Goal: Task Accomplishment & Management: Use online tool/utility

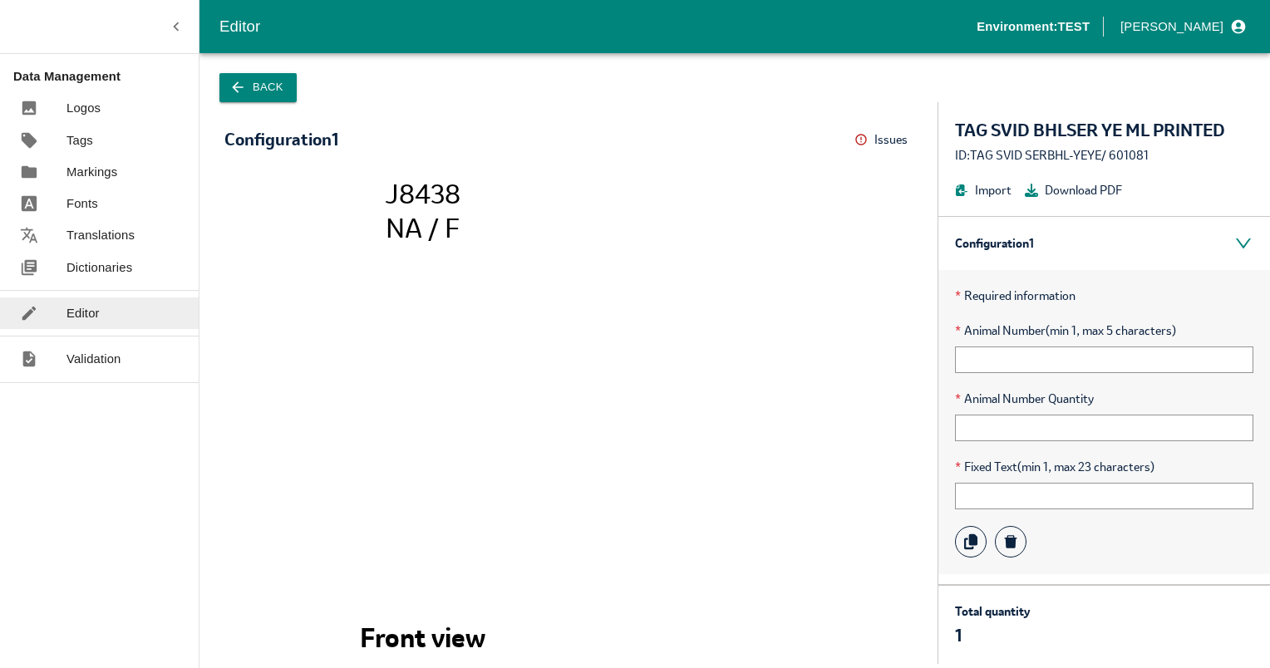
scroll to position [48, 0]
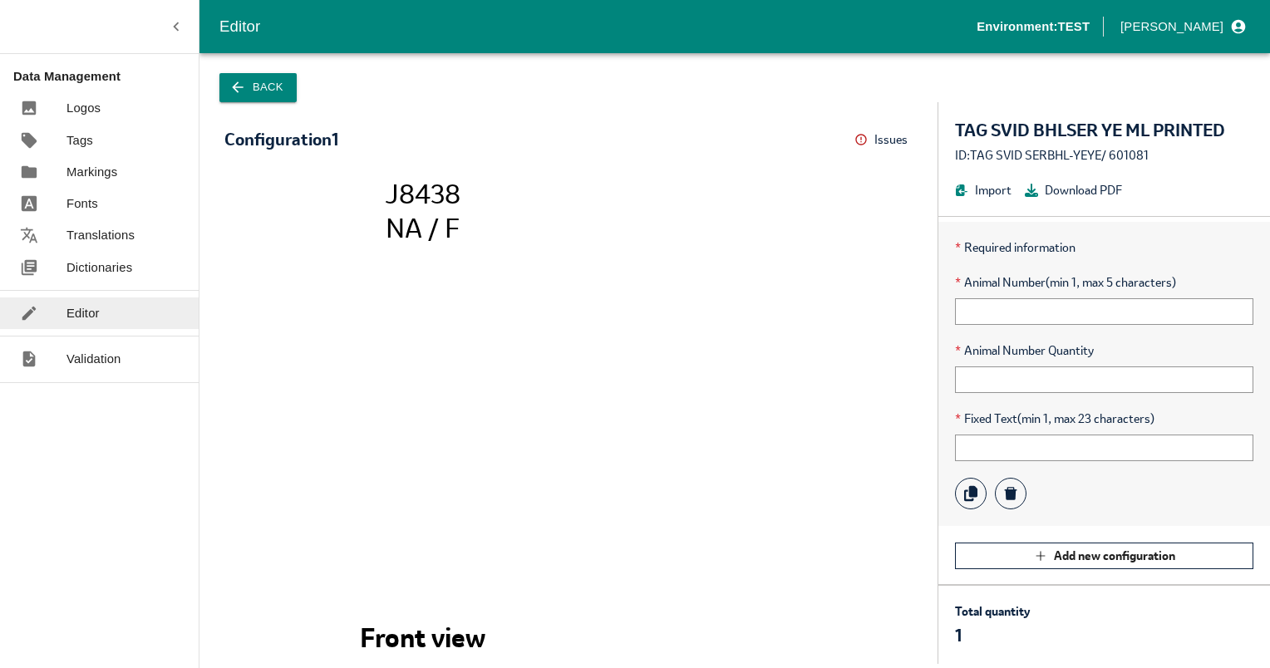
click at [98, 237] on p "Translations" at bounding box center [100, 235] width 68 height 18
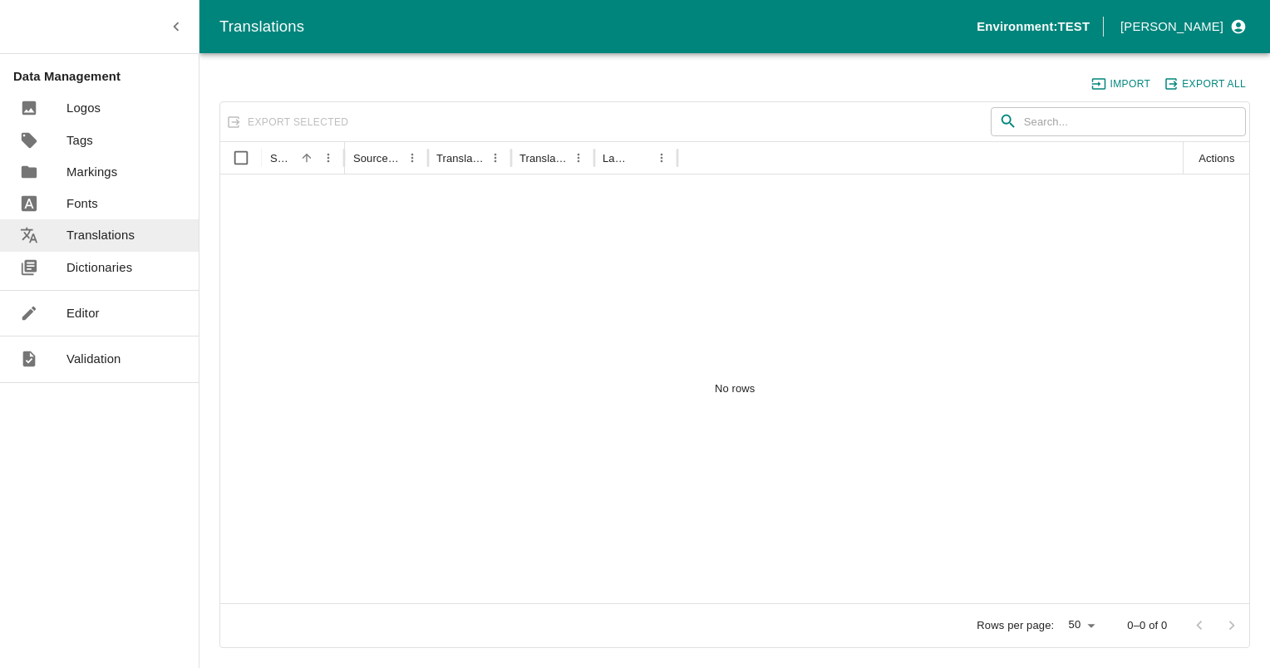
click at [1027, 123] on input "text" at bounding box center [1135, 122] width 222 height 30
type input "svid"
click at [1027, 123] on input "svid" at bounding box center [1116, 122] width 185 height 30
click at [81, 279] on link "Dictionaries" at bounding box center [99, 268] width 199 height 32
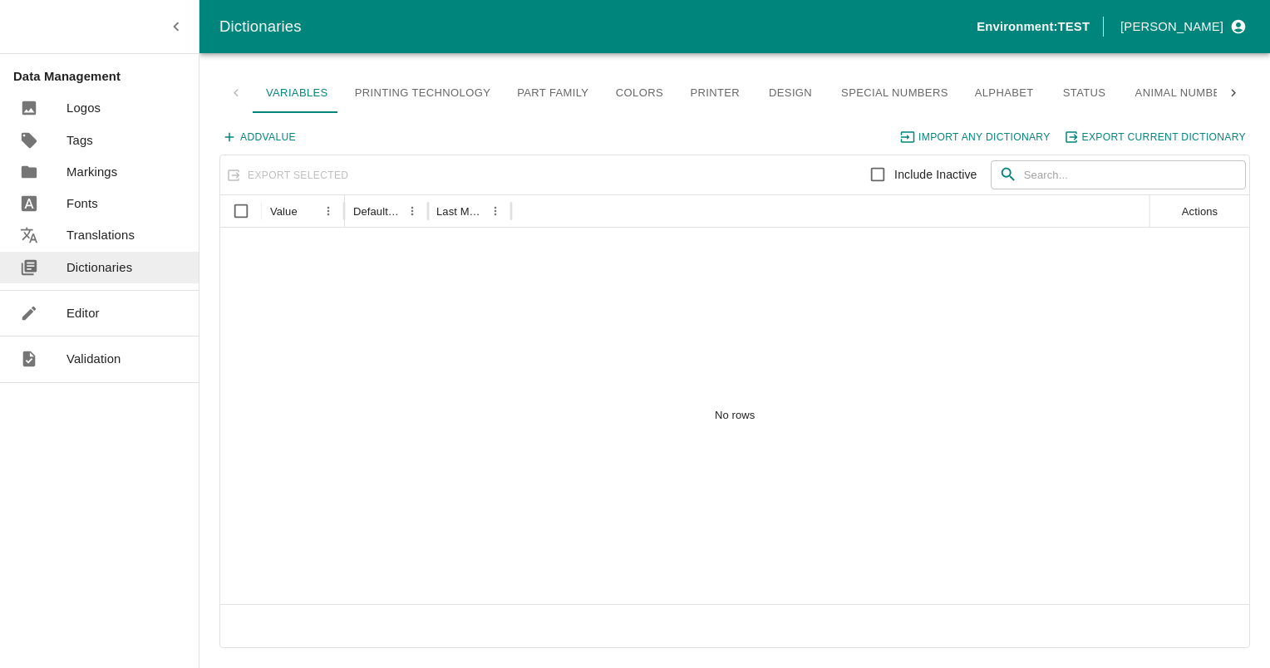
click at [70, 310] on p "Editor" at bounding box center [82, 313] width 33 height 18
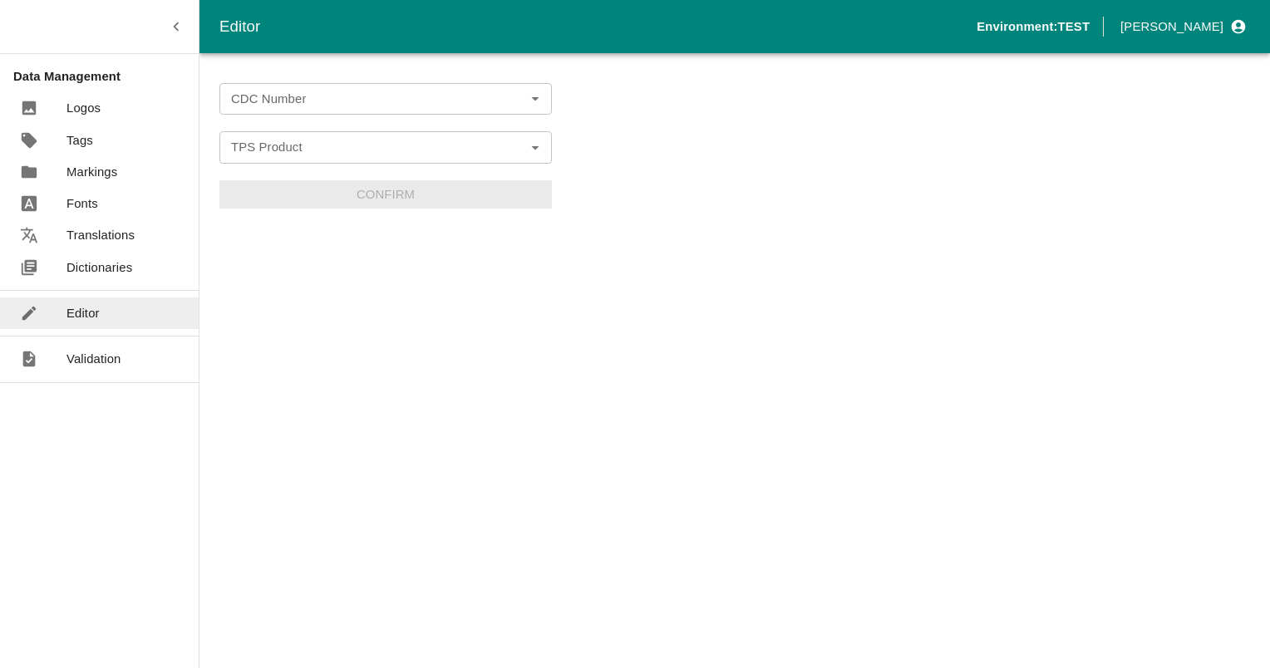
click at [265, 100] on input "CDC Number" at bounding box center [371, 99] width 295 height 22
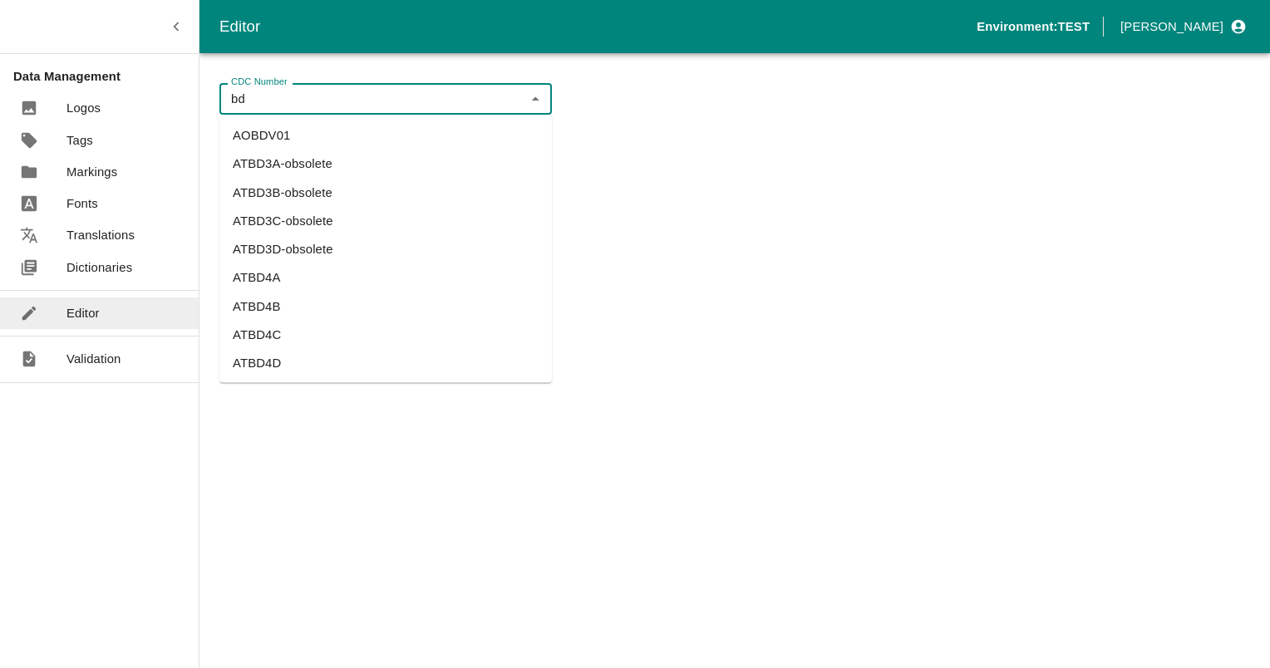
type input "bd"
click at [253, 360] on li "BRDI0040" at bounding box center [385, 364] width 332 height 28
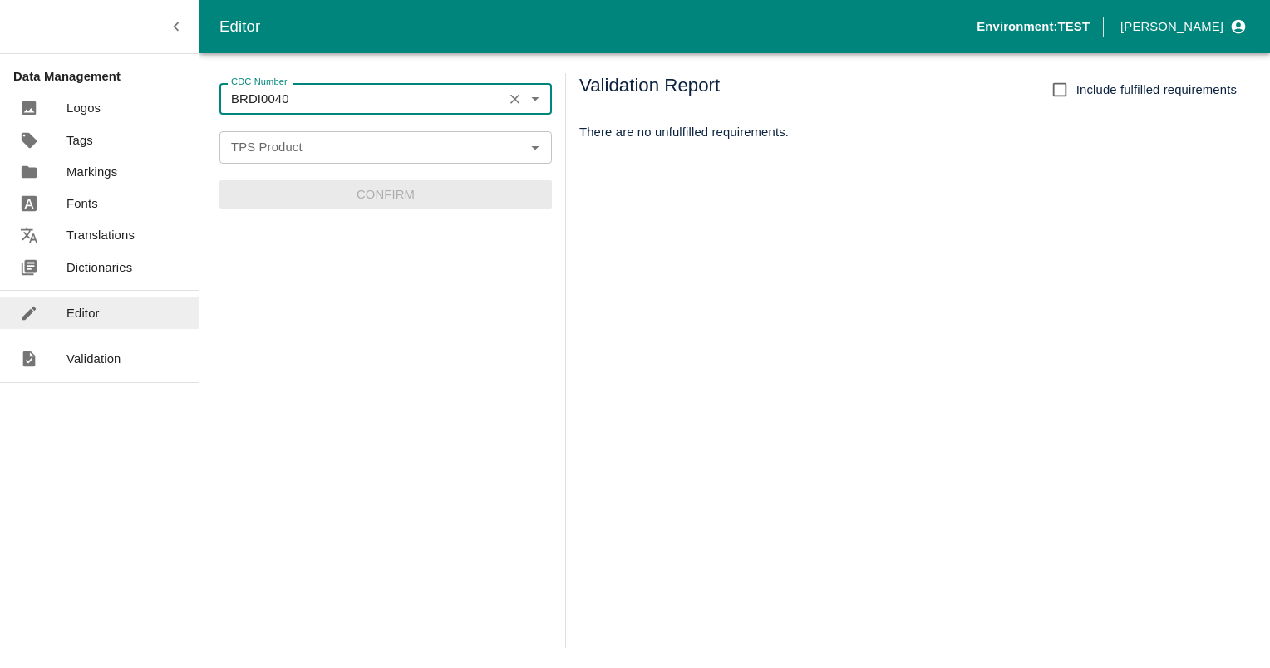
type input "BRDI0040"
click at [297, 145] on input "TPS Product" at bounding box center [371, 147] width 295 height 22
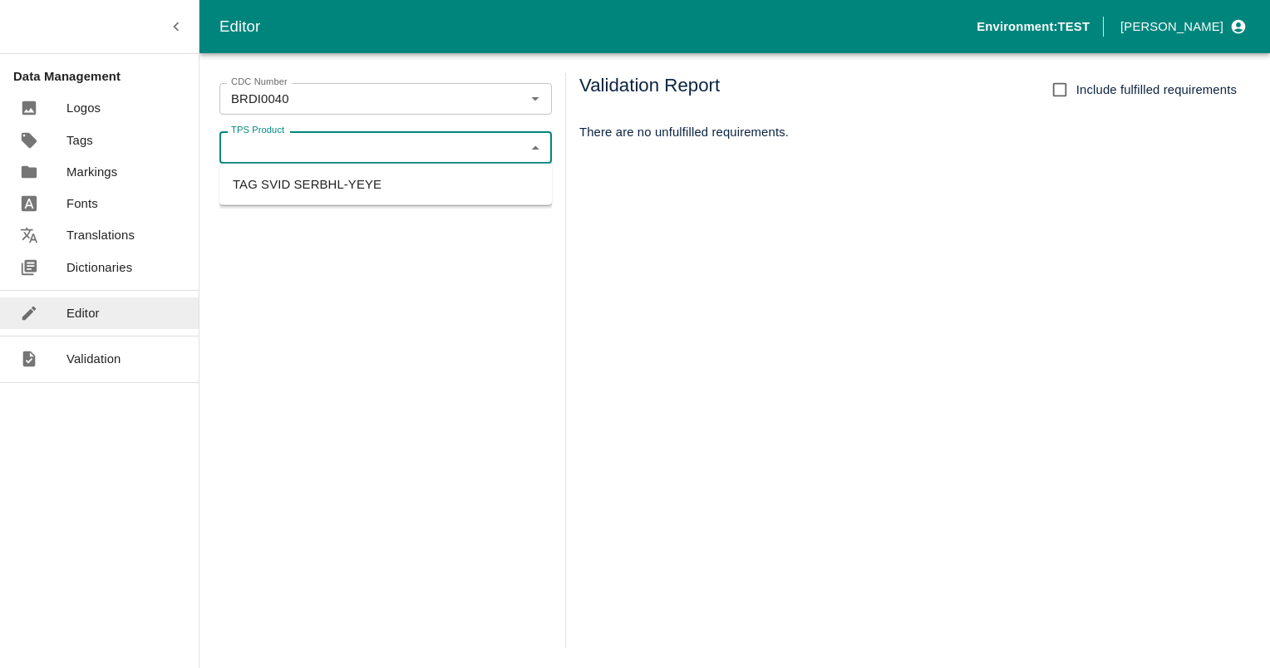
click at [302, 189] on li "TAG SVID SERBHL-YEYE" at bounding box center [385, 184] width 332 height 28
type input "TAG SVID SERBHL-YEYE"
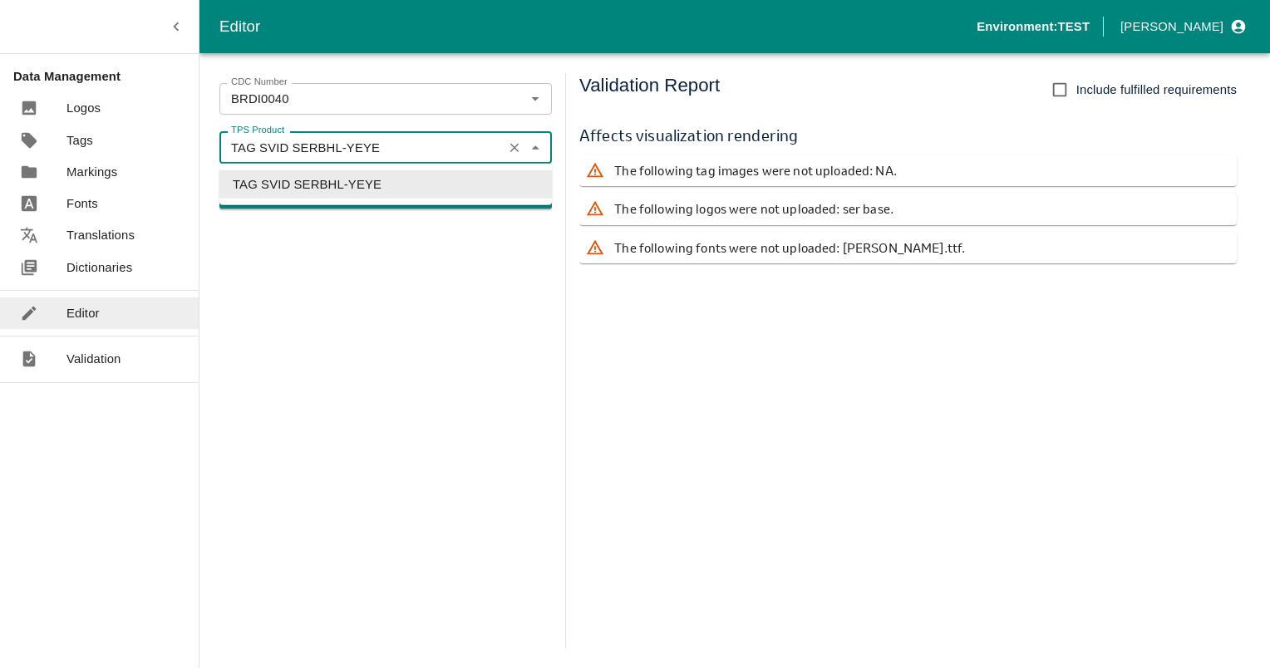
drag, startPoint x: 287, startPoint y: 145, endPoint x: 376, endPoint y: 145, distance: 88.9
click at [376, 145] on input "TAG SVID SERBHL-YEYE" at bounding box center [360, 147] width 273 height 22
click at [309, 273] on div "CDC Number BRDI0040 CDC Number TPS Product TAG SVID SERBHL-YEYE TPS Product Con…" at bounding box center [385, 360] width 332 height 575
drag, startPoint x: 288, startPoint y: 143, endPoint x: 378, endPoint y: 154, distance: 90.4
click at [378, 154] on input "TAG SVID SERBHL-YEYE" at bounding box center [360, 147] width 273 height 22
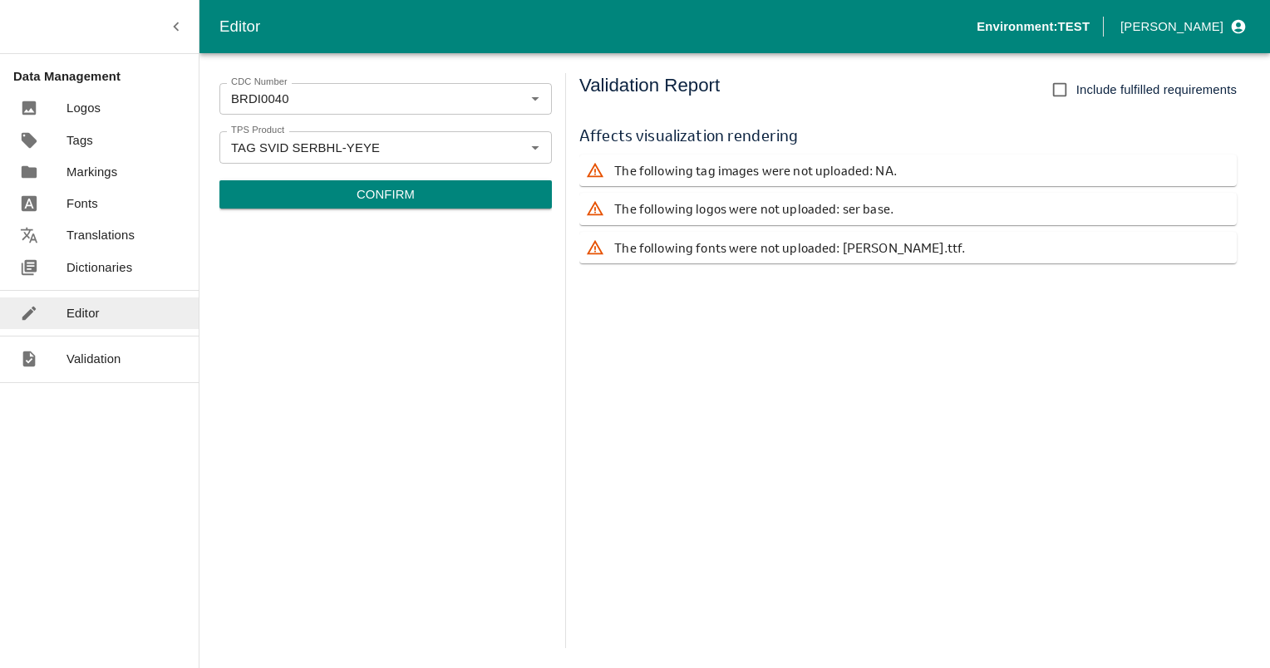
click at [393, 243] on div "CDC Number BRDI0040 CDC Number TPS Product TAG SVID SERBHL-YEYE TPS Product Con…" at bounding box center [385, 360] width 332 height 575
click at [359, 192] on p "Confirm" at bounding box center [385, 194] width 58 height 18
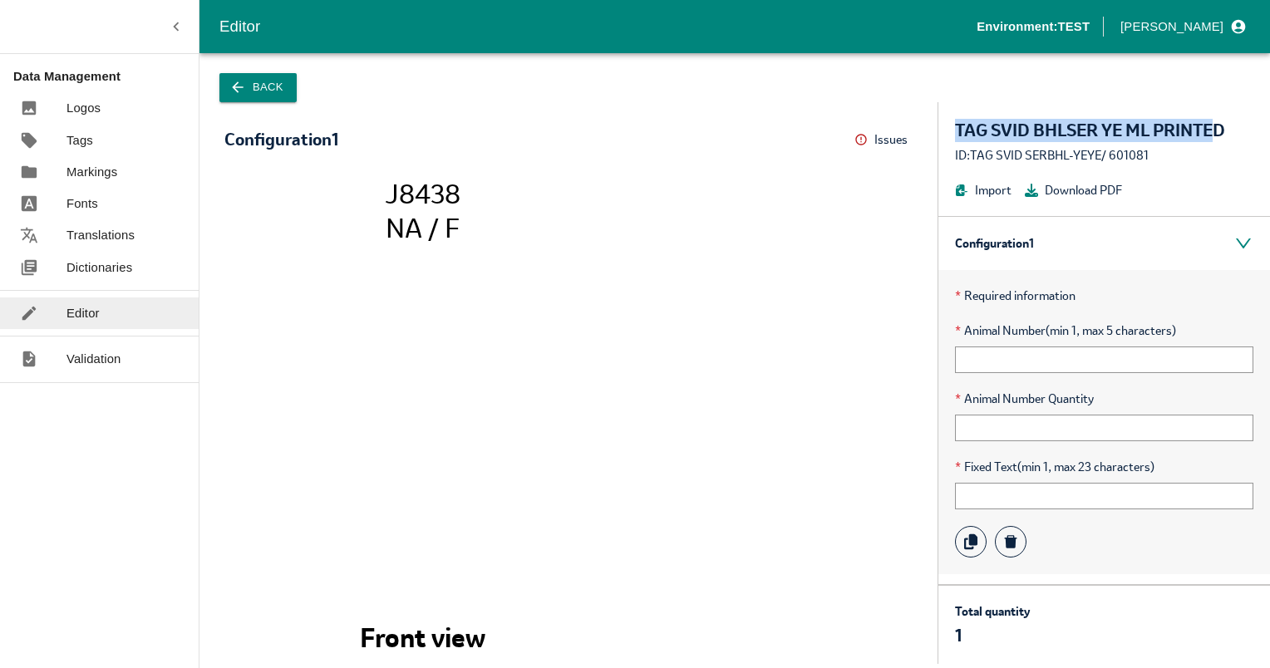
drag, startPoint x: 1221, startPoint y: 131, endPoint x: 958, endPoint y: 115, distance: 263.9
click at [958, 115] on div "TAG SVID BHLSER YE ML PRINTED ID: TAG SVID SERBHL-YEYE / 601081 Import Download…" at bounding box center [1104, 159] width 332 height 114
click at [1235, 159] on div "ID: TAG SVID SERBHL-YEYE / 601081" at bounding box center [1104, 155] width 298 height 18
drag, startPoint x: 1233, startPoint y: 126, endPoint x: 951, endPoint y: 139, distance: 281.9
click at [951, 139] on div "TAG SVID BHLSER YE ML PRINTED ID: TAG SVID SERBHL-YEYE / 601081 Import Download…" at bounding box center [1104, 159] width 332 height 114
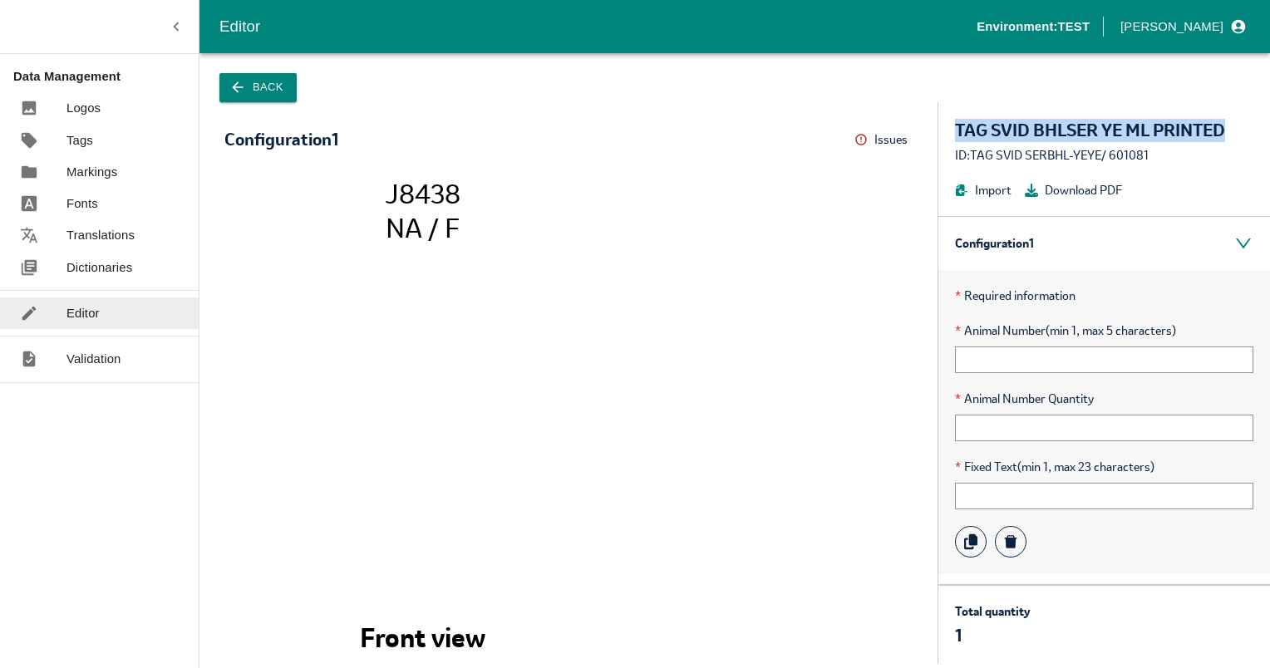
copy div "TAG SVID BHLSER YE ML PRINTED"
click at [531, 356] on image at bounding box center [422, 442] width 341 height 341
click at [76, 225] on link "Translations" at bounding box center [99, 235] width 199 height 32
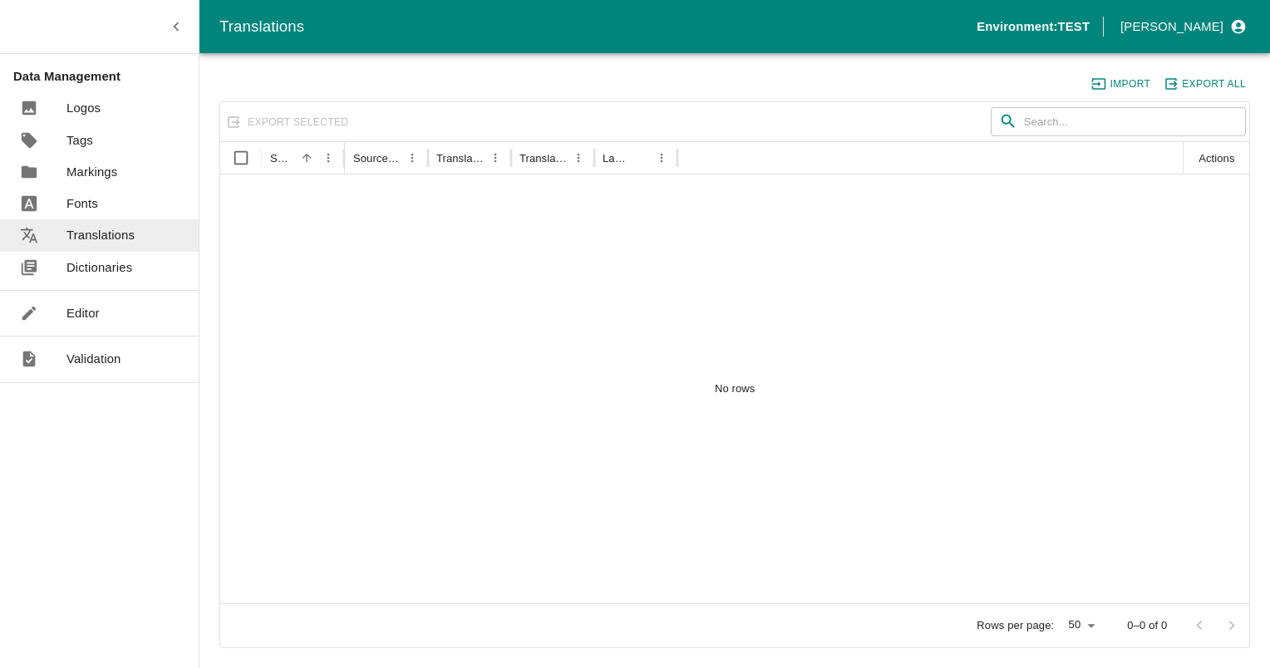
click at [1034, 126] on input "text" at bounding box center [1135, 122] width 222 height 30
paste input "TAG SVID BHLSER YE ML PRINTED"
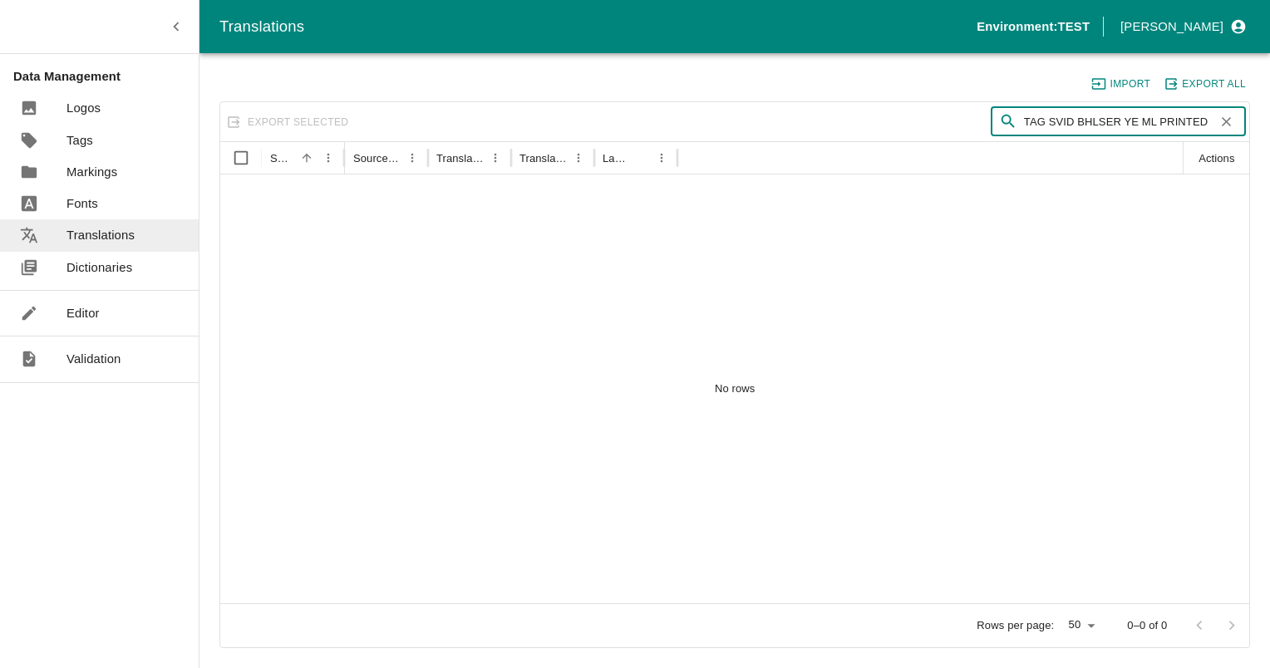
click at [1066, 120] on input "TAG SVID BHLSER YE ML PRINTED" at bounding box center [1116, 122] width 185 height 30
drag, startPoint x: 1073, startPoint y: 120, endPoint x: 901, endPoint y: 114, distance: 172.9
click at [901, 114] on div "​ TAG SVID BHLSER YE ML PRINTED ​" at bounding box center [989, 122] width 511 height 30
drag, startPoint x: 1066, startPoint y: 117, endPoint x: 1269, endPoint y: 149, distance: 205.2
click at [1269, 149] on html "Translations Environment: TEST [PERSON_NAME] Data Management Logos Tags Marking…" at bounding box center [635, 334] width 1270 height 668
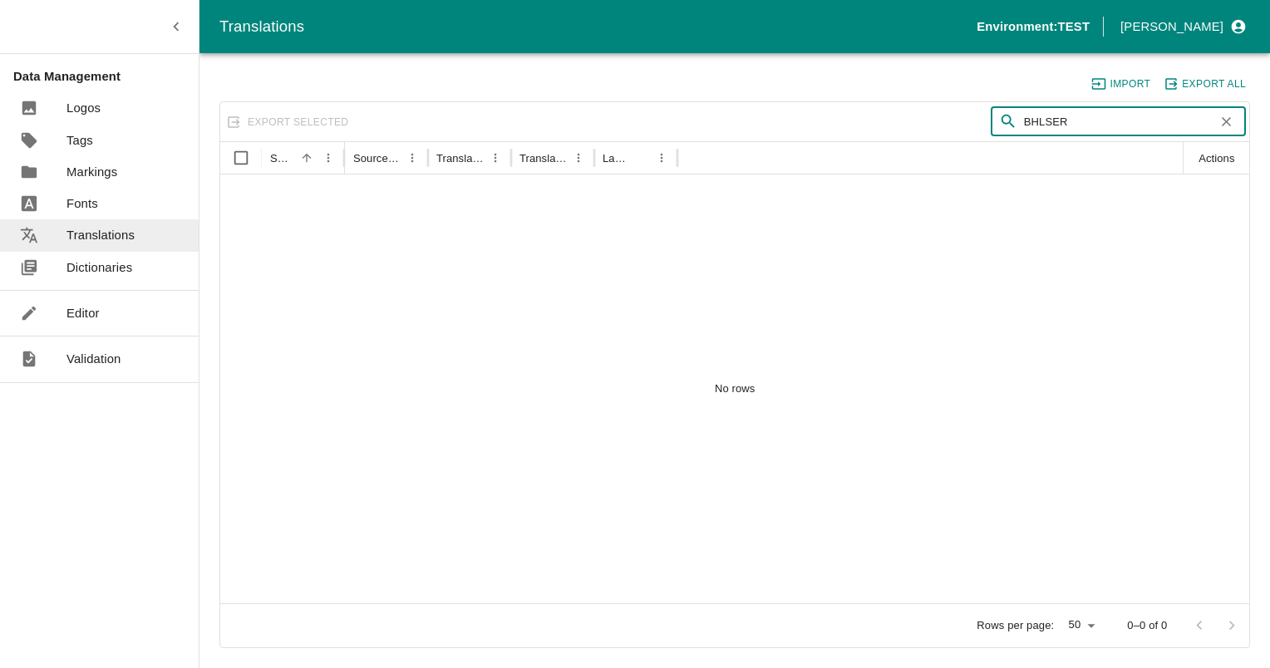
type input "BHLSER"
click at [1229, 80] on button "Export All" at bounding box center [1205, 84] width 89 height 22
click at [796, 111] on div "​ BHLSER ​" at bounding box center [989, 122] width 511 height 30
